Goal: Navigation & Orientation: Find specific page/section

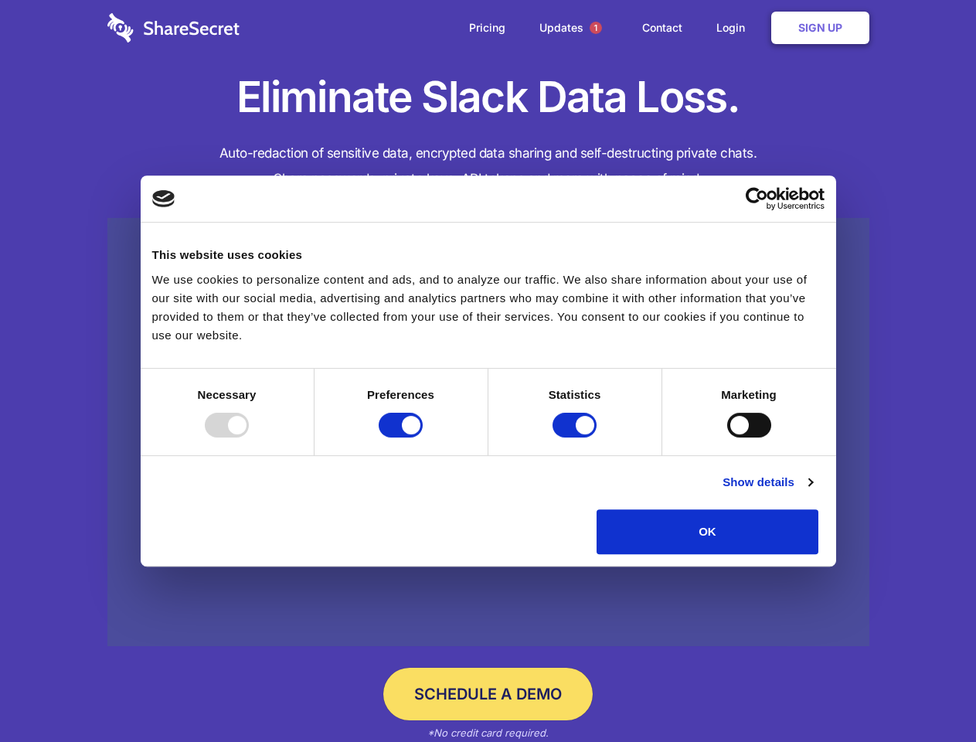
click at [249, 437] on div at bounding box center [227, 424] width 44 height 25
click at [423, 437] on input "Preferences" at bounding box center [400, 424] width 44 height 25
checkbox input "false"
click at [576, 437] on input "Statistics" at bounding box center [574, 424] width 44 height 25
checkbox input "false"
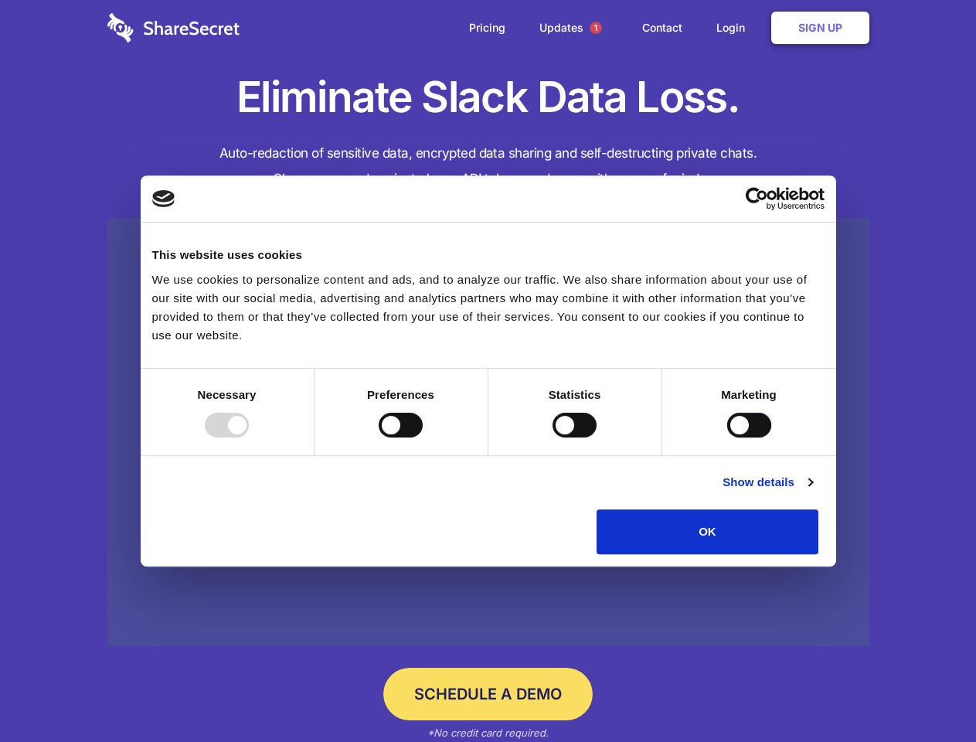
click at [727, 437] on input "Marketing" at bounding box center [749, 424] width 44 height 25
checkbox input "true"
click at [812, 491] on link "Show details" at bounding box center [767, 482] width 90 height 19
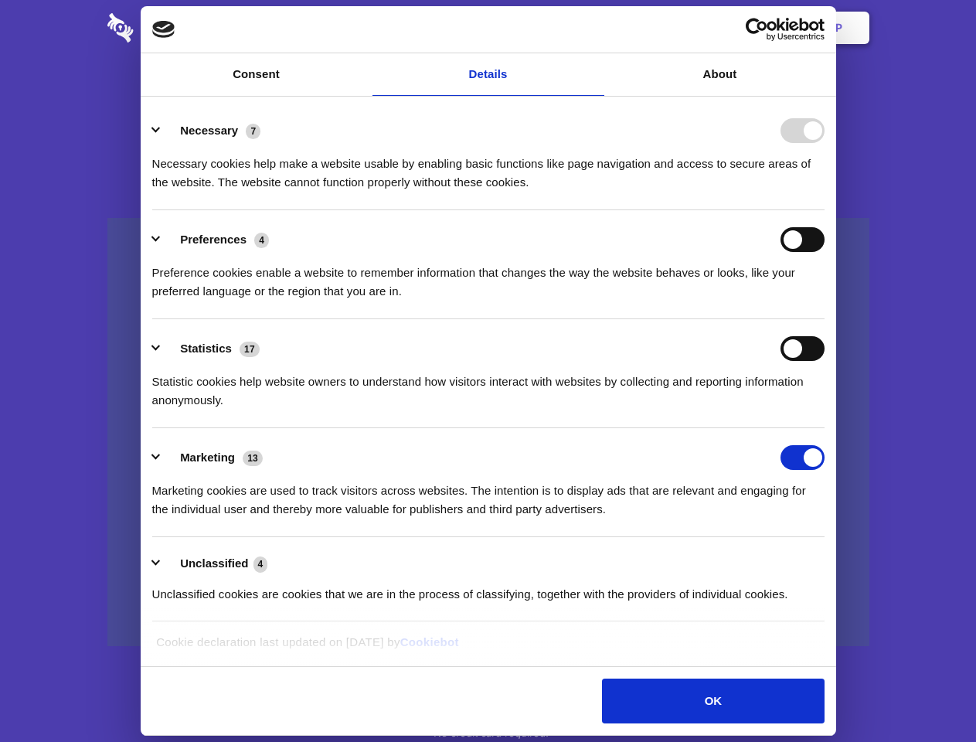
click at [824, 210] on li "Necessary 7 Necessary cookies help make a website usable by enabling basic func…" at bounding box center [488, 155] width 672 height 109
click at [595, 28] on span "1" at bounding box center [595, 28] width 12 height 12
